Goal: Find specific page/section: Find specific page/section

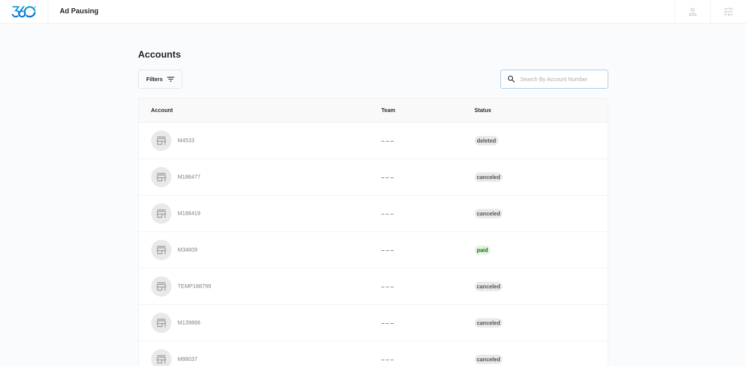
click at [540, 79] on input "text" at bounding box center [555, 79] width 108 height 19
paste input "M333101"
type input "M333101"
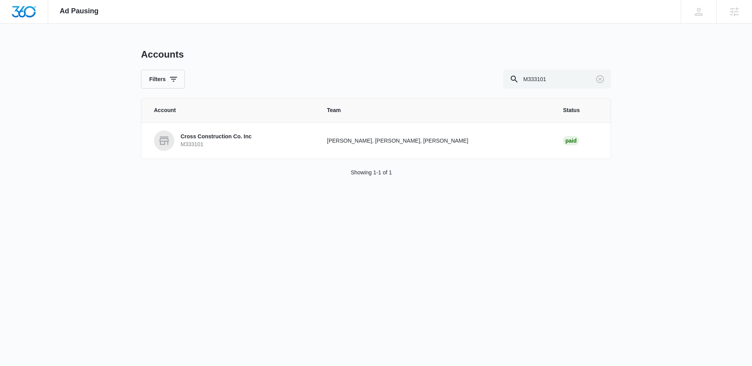
click at [187, 140] on p "Cross Construction Co. Inc" at bounding box center [216, 137] width 71 height 8
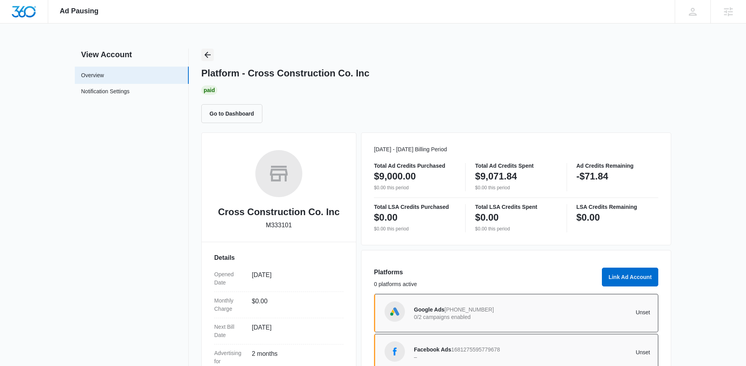
click at [209, 53] on icon "Back" at bounding box center [207, 54] width 9 height 9
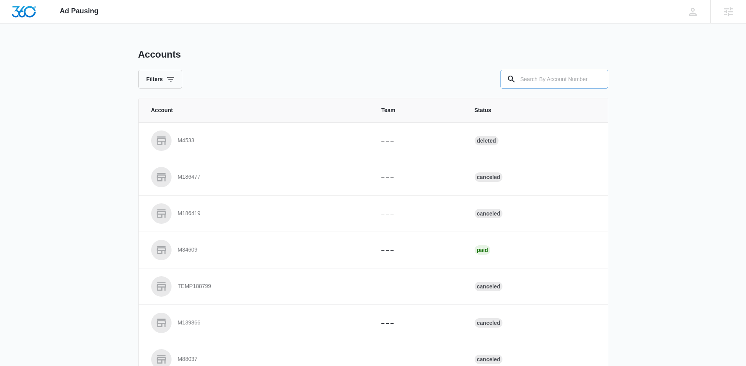
click at [594, 81] on div at bounding box center [597, 79] width 13 height 19
click at [577, 81] on input "text" at bounding box center [555, 79] width 108 height 19
paste input "M335428"
type input "M335428"
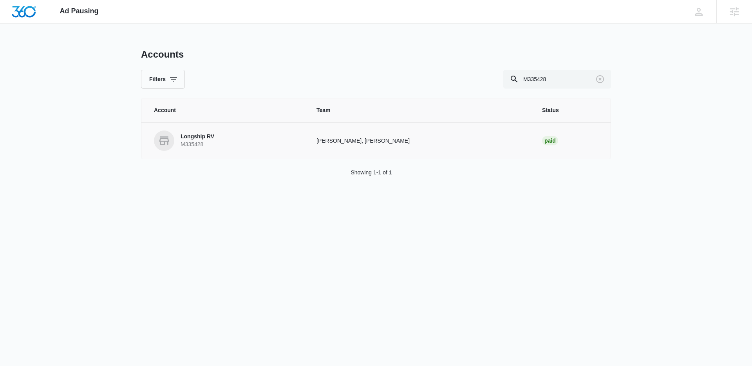
click at [224, 141] on link "Longship RV M335428" at bounding box center [226, 140] width 144 height 20
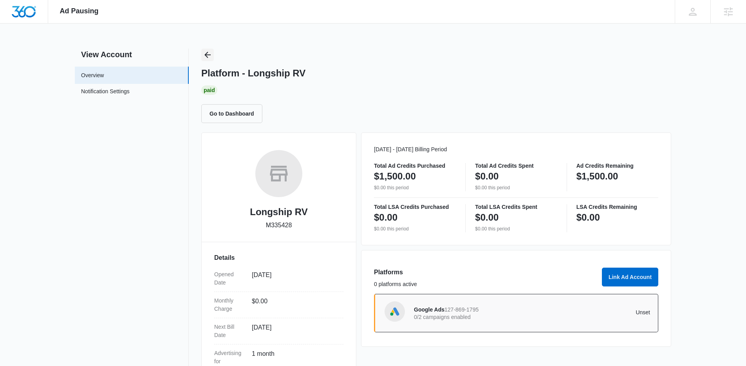
click at [208, 54] on icon "Back" at bounding box center [208, 55] width 6 height 6
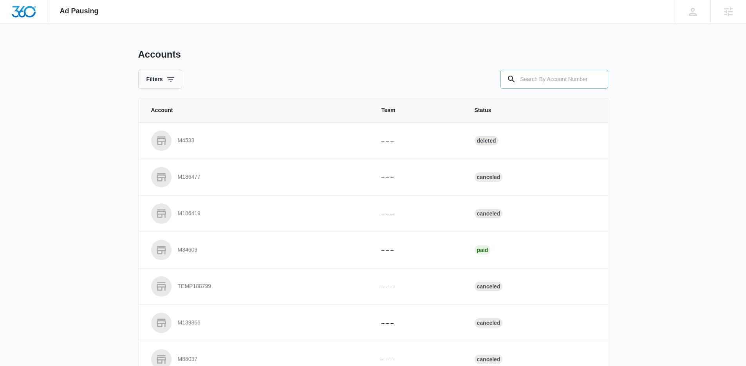
click at [549, 82] on input "text" at bounding box center [555, 79] width 108 height 19
paste input "M36204"
type input "M36204"
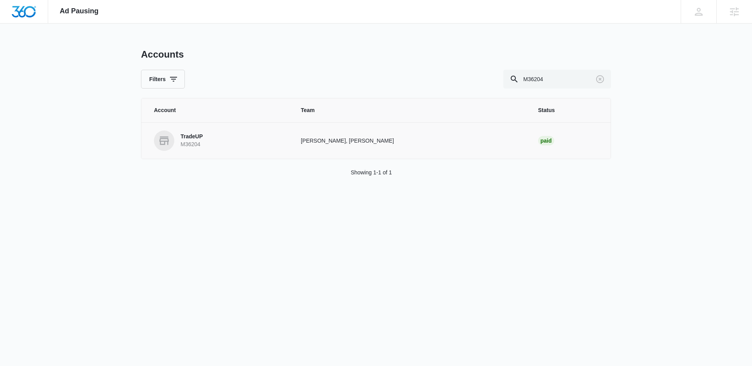
click at [232, 136] on link "TradeUP M36204" at bounding box center [218, 140] width 128 height 20
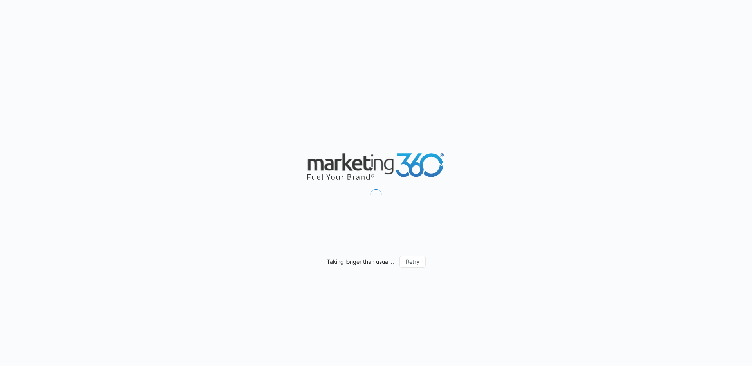
click at [638, 20] on div "Taking longer than usual... Retry" at bounding box center [376, 183] width 752 height 366
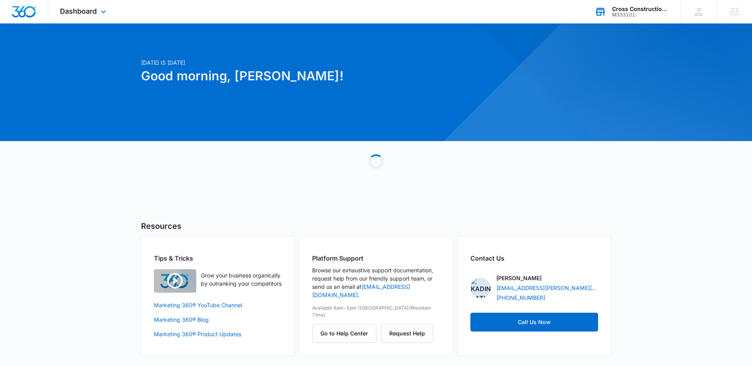
click at [659, 7] on div "Cross Construction Co. Inc" at bounding box center [640, 9] width 57 height 6
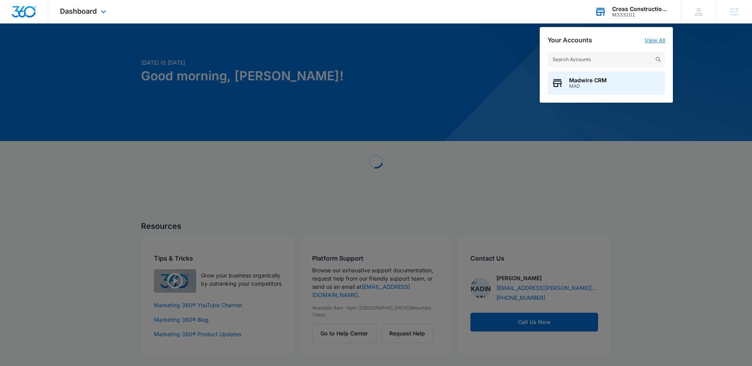
click at [662, 38] on link "View All" at bounding box center [655, 40] width 20 height 7
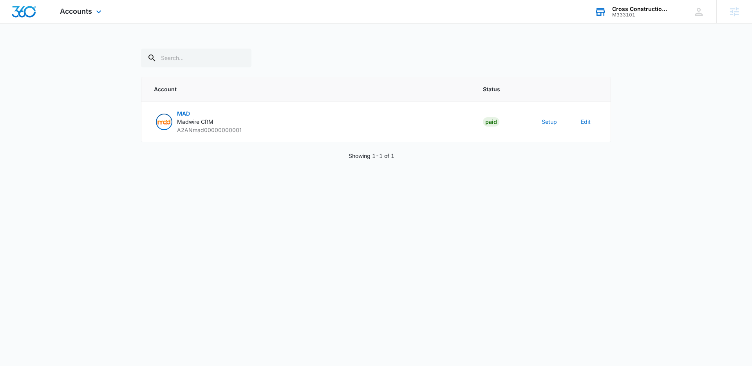
click at [643, 11] on div "Cross Construction Co. Inc" at bounding box center [640, 9] width 57 height 6
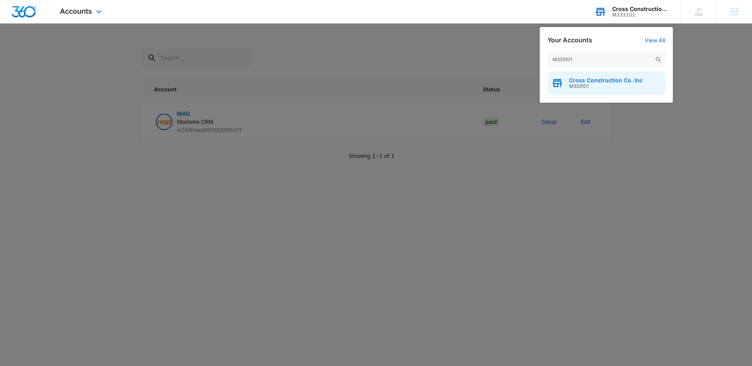
type input "M333101"
click at [604, 80] on span "Cross Construction Co. Inc" at bounding box center [606, 80] width 74 height 6
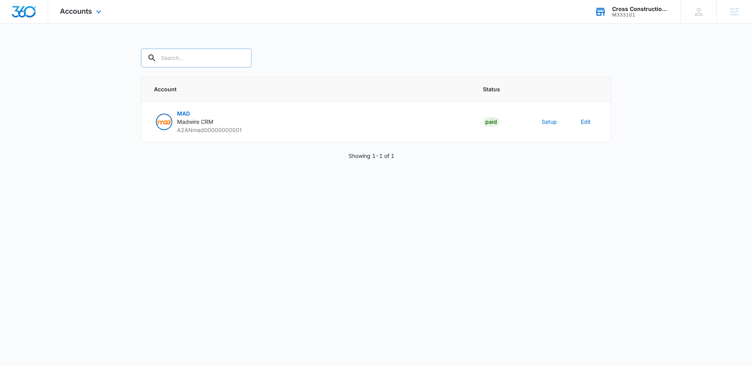
click at [191, 61] on input "text" at bounding box center [196, 58] width 110 height 19
paste input "M333101"
type input "M333101"
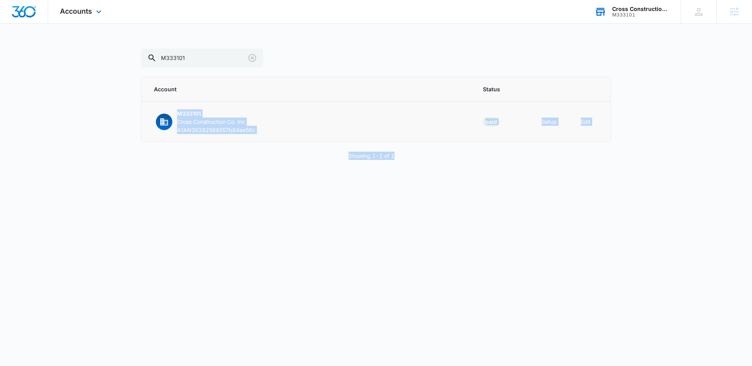
drag, startPoint x: 285, startPoint y: 159, endPoint x: 176, endPoint y: 110, distance: 119.6
click at [176, 110] on div "M333101 Account Status M333101 Cross Construction Co. Inc A1AN30282568557b84ee5…" at bounding box center [376, 114] width 470 height 130
copy div "M333101 Cross Construction Co. Inc A1AN30282568557b84ee56c Paid Setup Edit Show…"
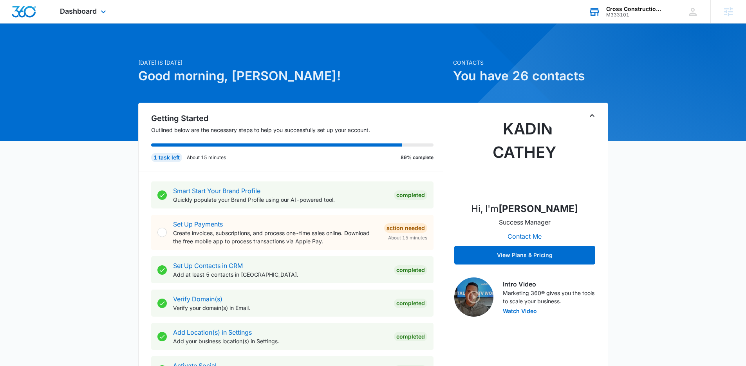
click at [623, 10] on div "Cross Construction Co. Inc" at bounding box center [635, 9] width 57 height 6
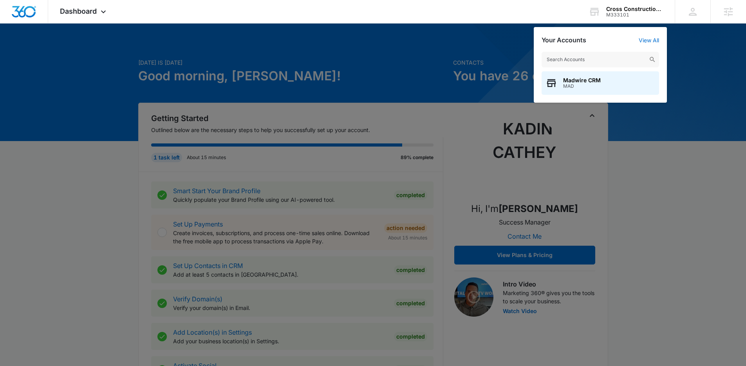
click at [213, 72] on div at bounding box center [373, 183] width 746 height 366
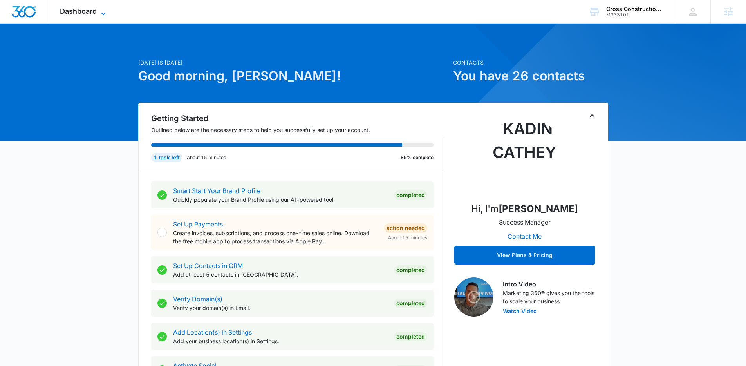
click at [94, 7] on span "Dashboard" at bounding box center [78, 11] width 37 height 8
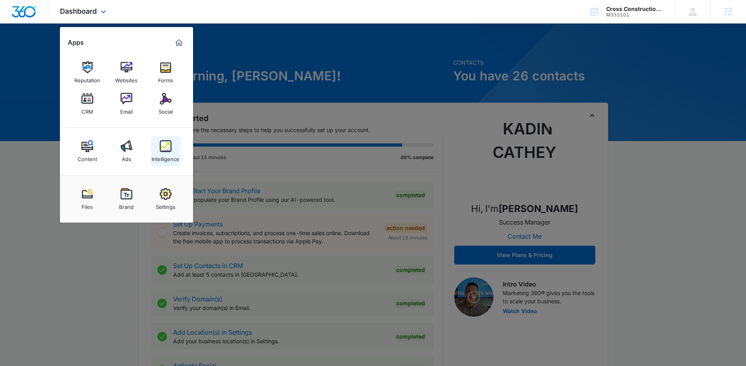
click at [167, 151] on img at bounding box center [166, 146] width 12 height 12
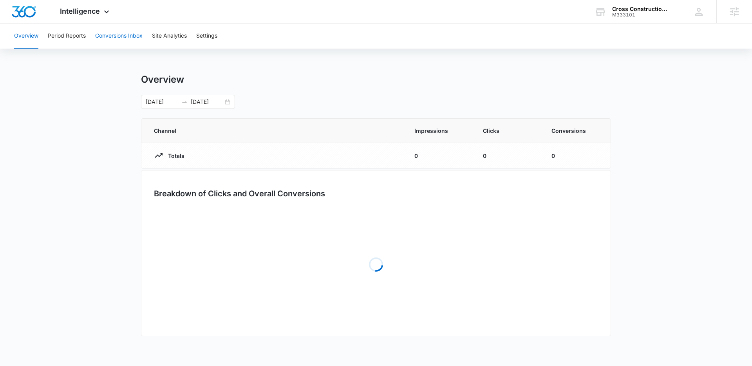
click at [129, 38] on button "Conversions Inbox" at bounding box center [118, 36] width 47 height 25
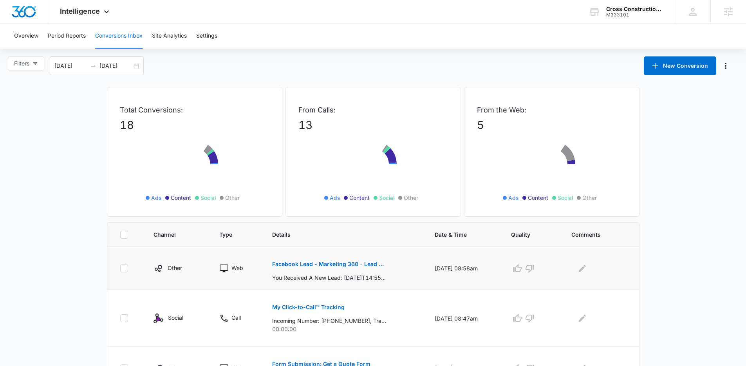
click at [313, 264] on p "Facebook Lead - Marketing 360 - Lead Form" at bounding box center [329, 263] width 114 height 5
